Goal: Task Accomplishment & Management: Manage account settings

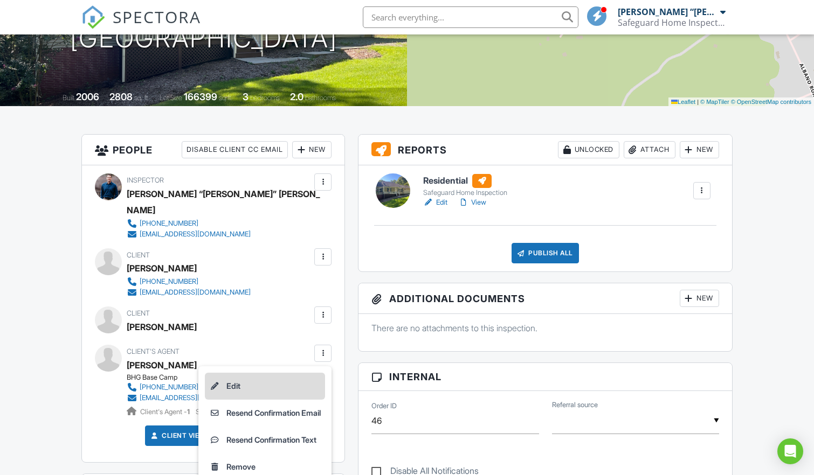
click at [228, 373] on li "Edit" at bounding box center [265, 386] width 120 height 27
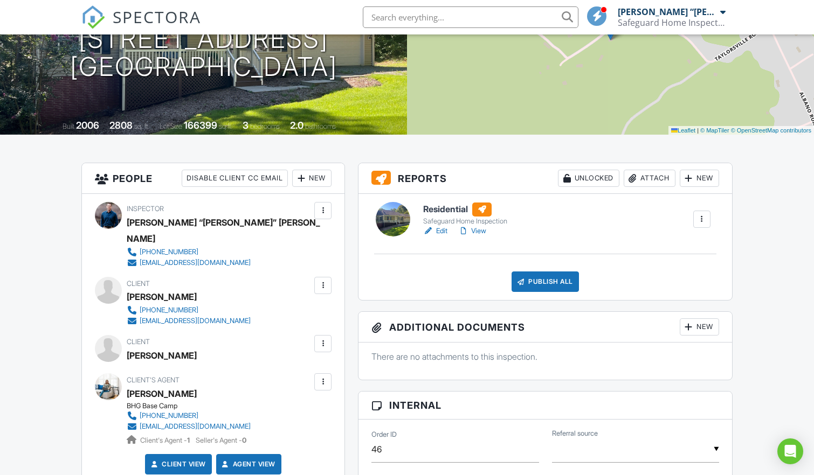
scroll to position [150, 0]
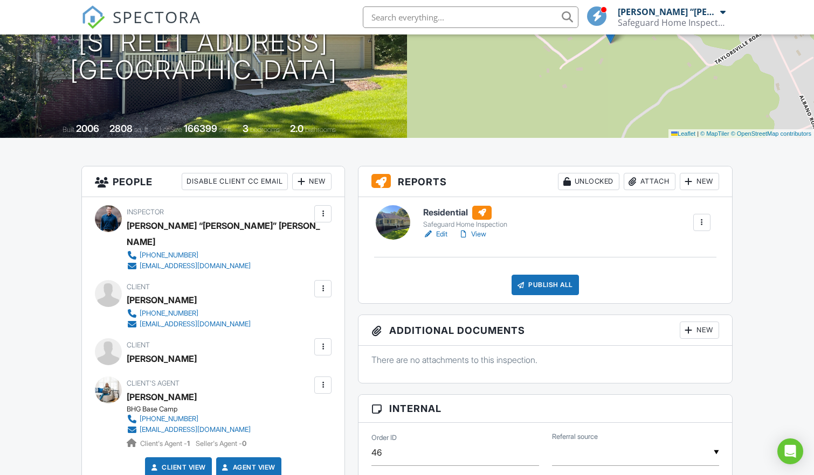
click at [442, 234] on link "Edit" at bounding box center [435, 234] width 24 height 11
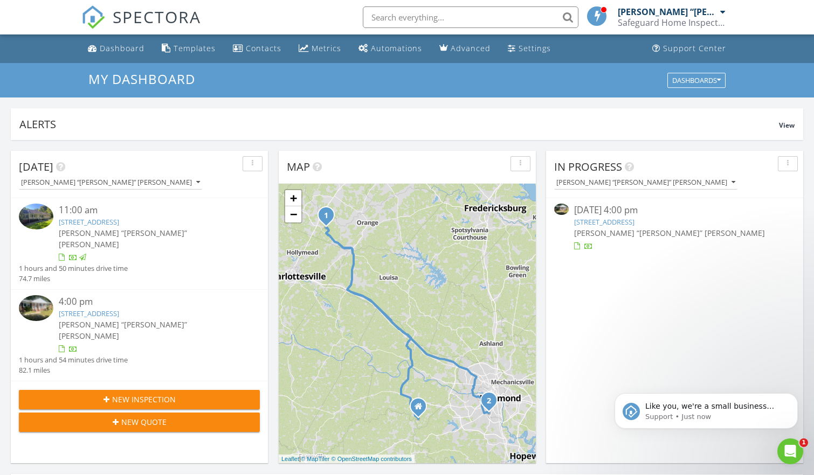
click at [634, 222] on link "2419 Brinkwood Dr, Richmond, VA 23224" at bounding box center [604, 222] width 60 height 10
click at [786, 459] on div "Open Intercom Messenger" at bounding box center [789, 450] width 36 height 36
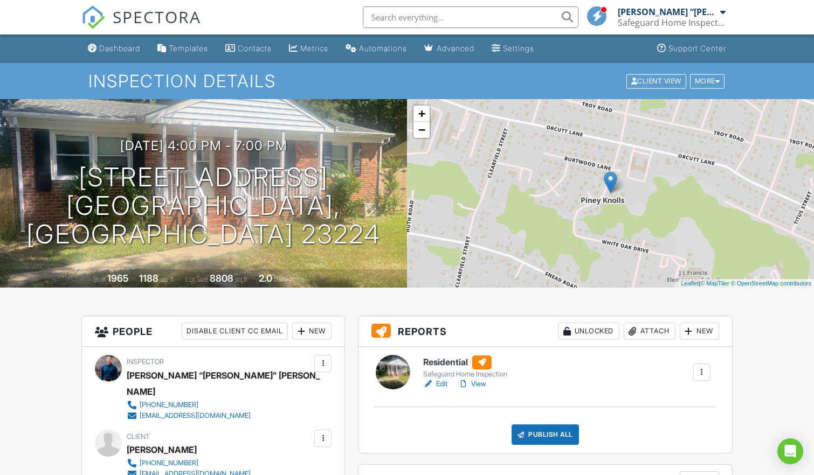
click at [443, 384] on link "Edit" at bounding box center [435, 384] width 24 height 11
